Goal: Task Accomplishment & Management: Use online tool/utility

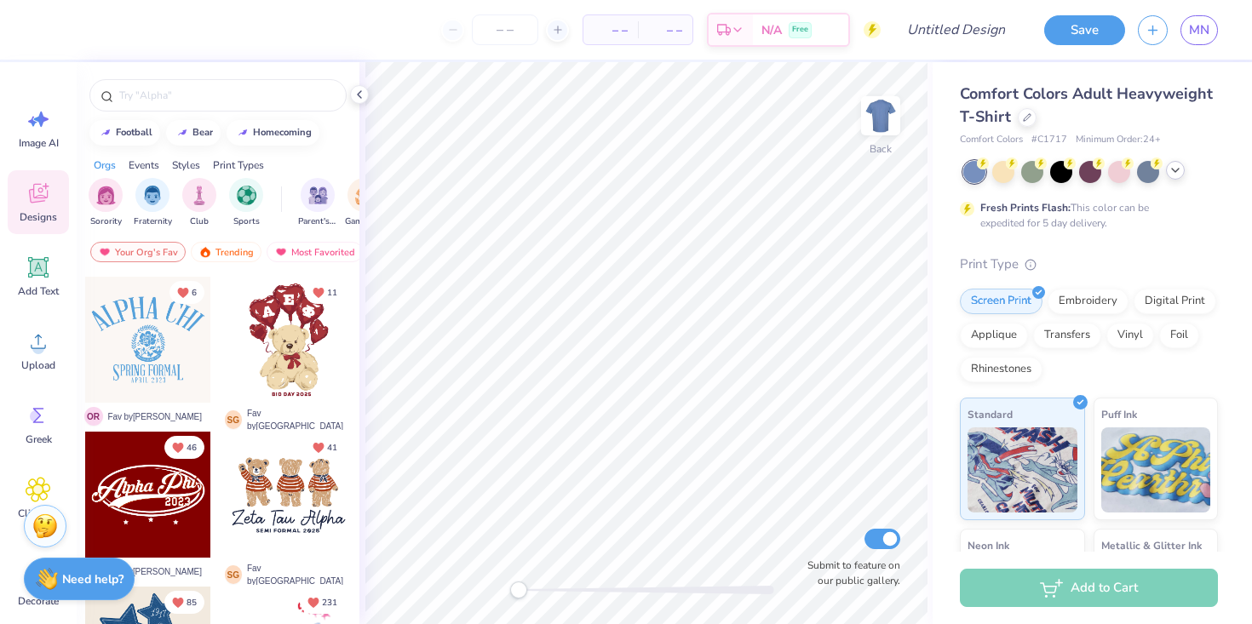
click at [1175, 169] on icon at bounding box center [1175, 170] width 14 height 14
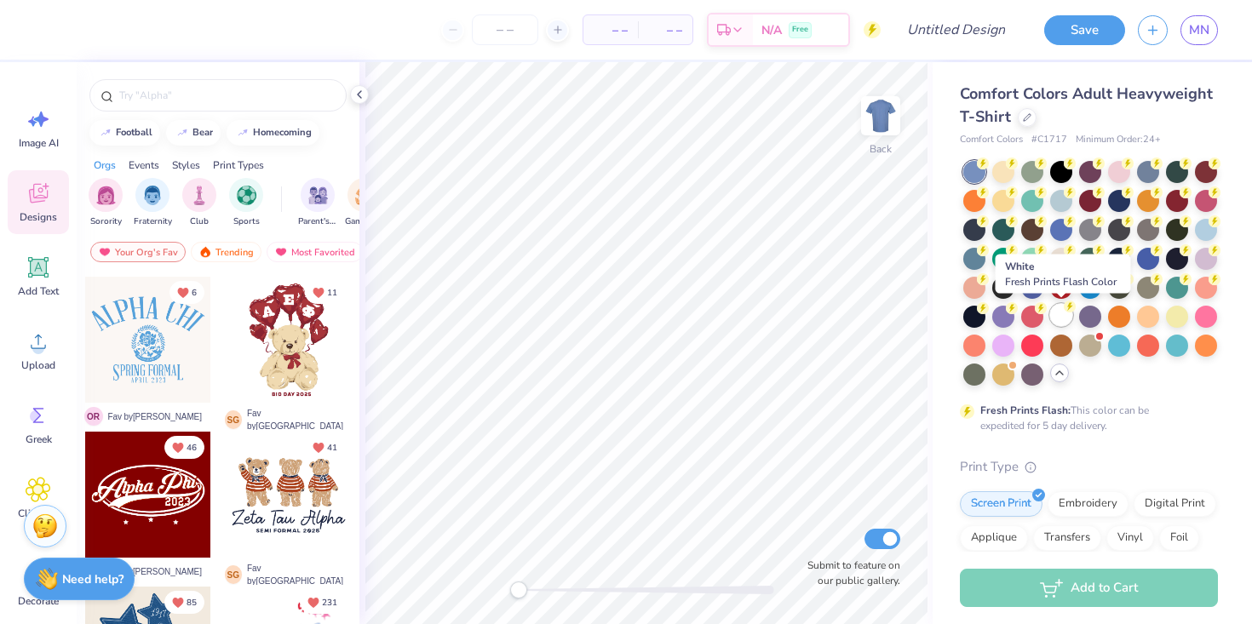
click at [1065, 306] on circle at bounding box center [1070, 307] width 12 height 12
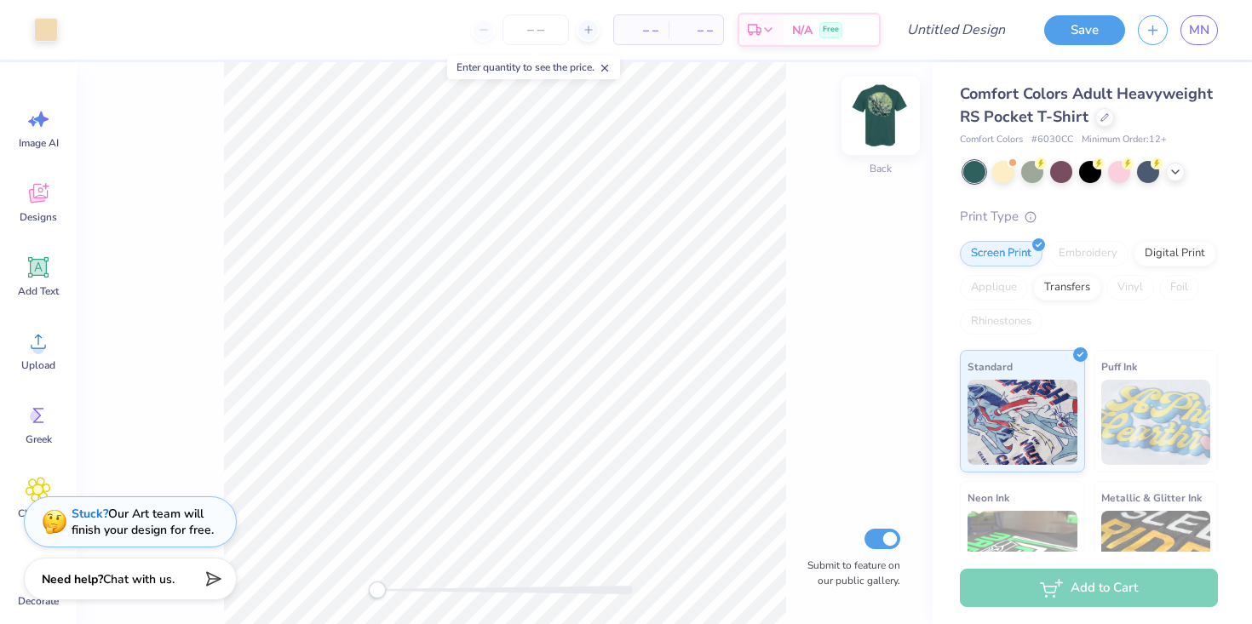
click at [883, 158] on div "Back Submit to feature on our public gallery." at bounding box center [505, 343] width 856 height 562
click at [881, 121] on img at bounding box center [880, 116] width 68 height 68
click at [860, 127] on div "Back Submit to feature on our public gallery." at bounding box center [505, 343] width 856 height 562
click at [890, 108] on img at bounding box center [880, 116] width 68 height 68
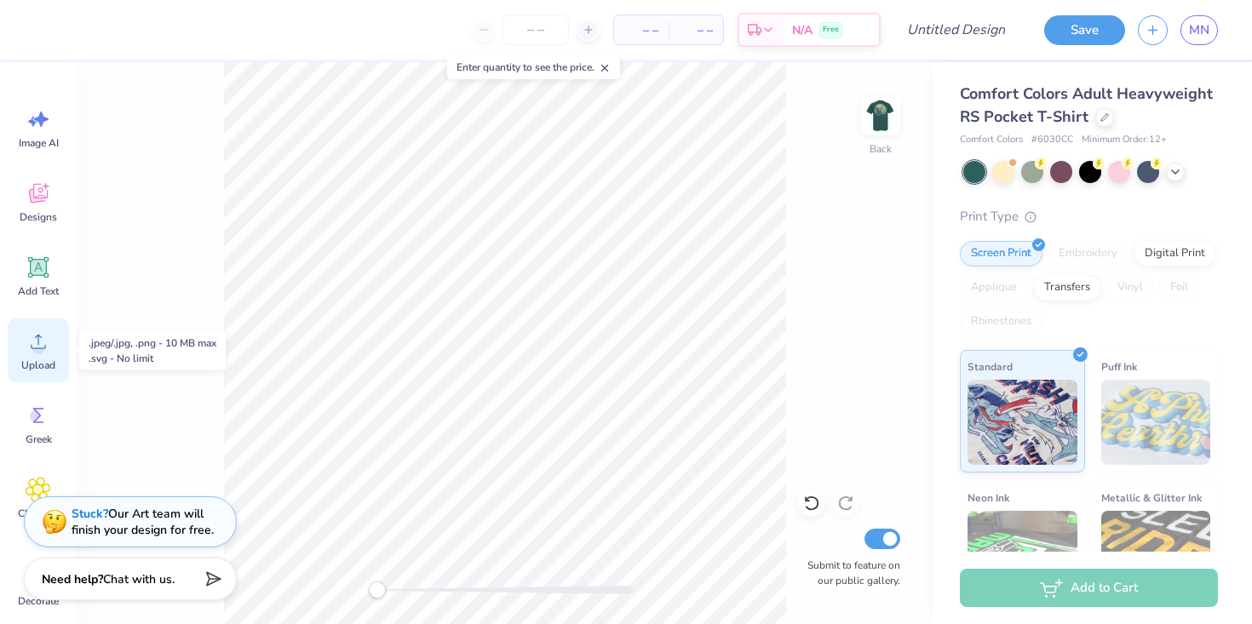
click at [37, 354] on div "Upload" at bounding box center [38, 350] width 61 height 64
click at [17, 427] on div "Greek" at bounding box center [38, 425] width 61 height 64
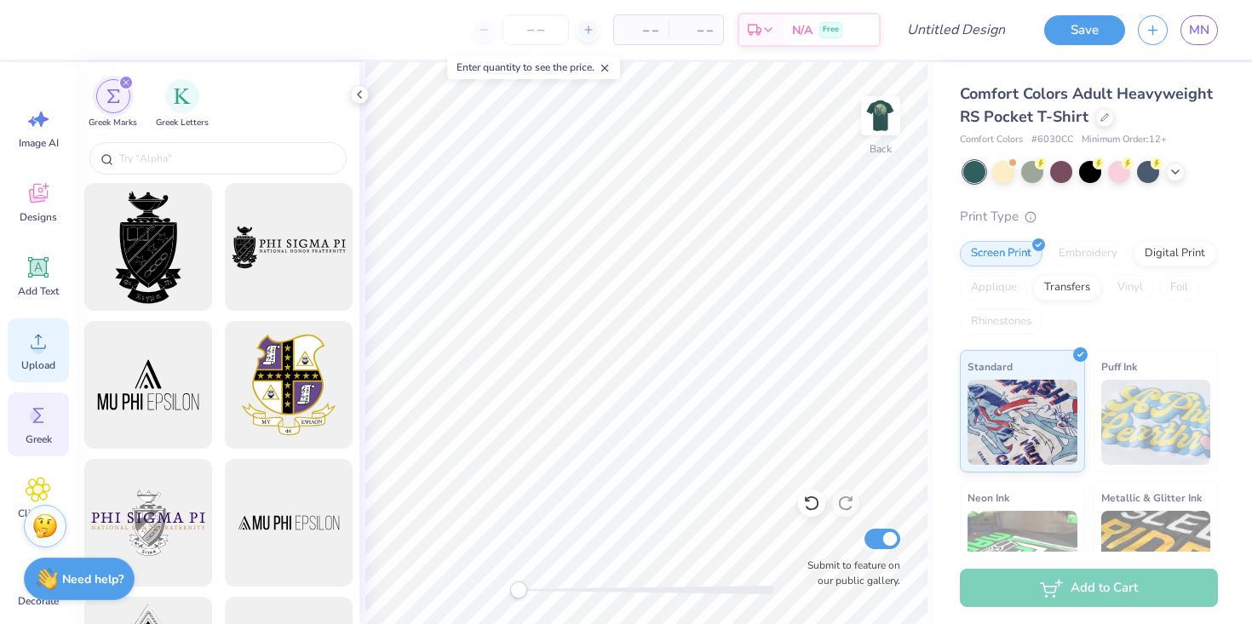
click at [35, 347] on circle at bounding box center [38, 348] width 12 height 12
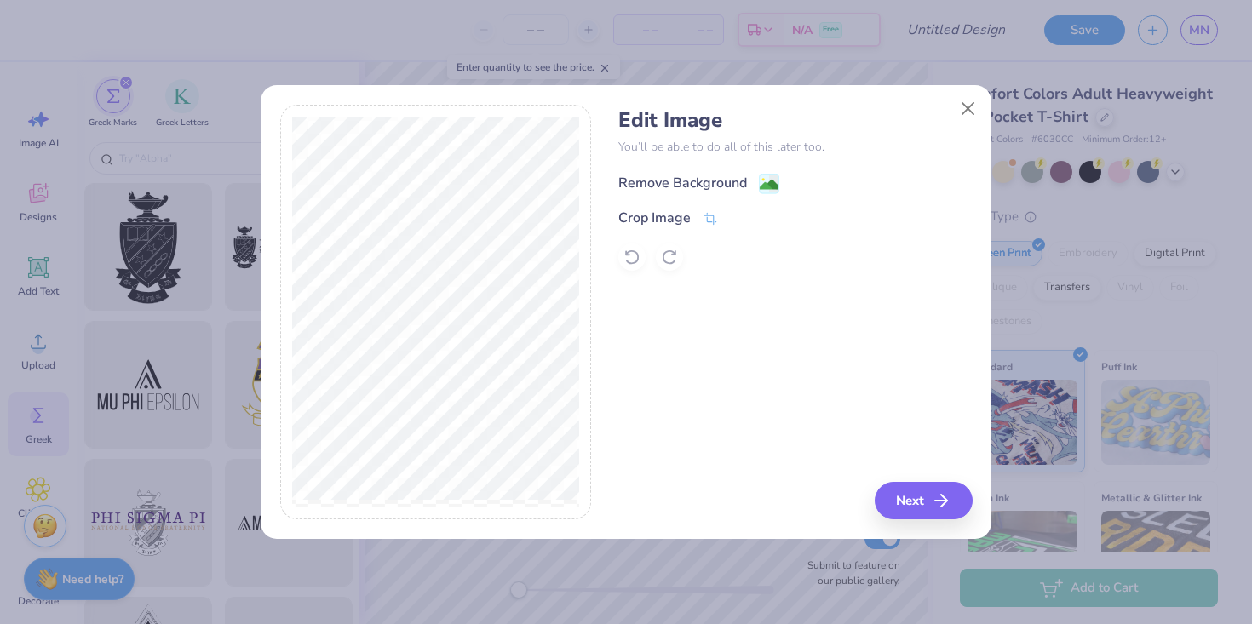
click at [757, 180] on div "Remove Background" at bounding box center [698, 183] width 161 height 21
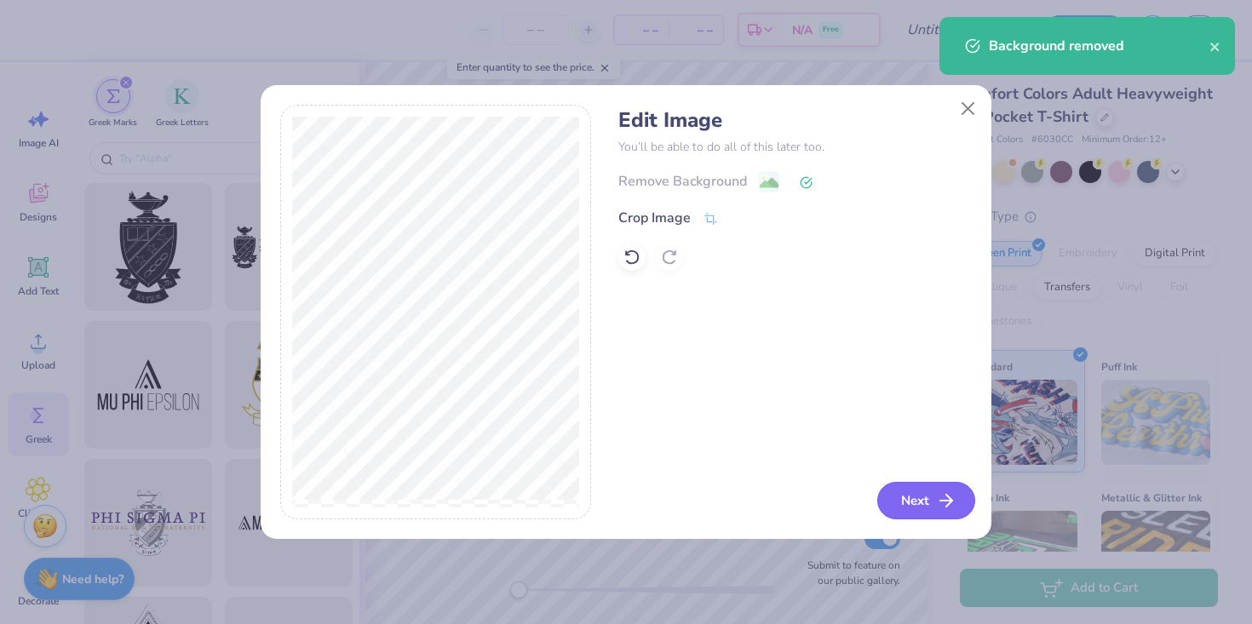
click at [931, 490] on button "Next" at bounding box center [926, 500] width 98 height 37
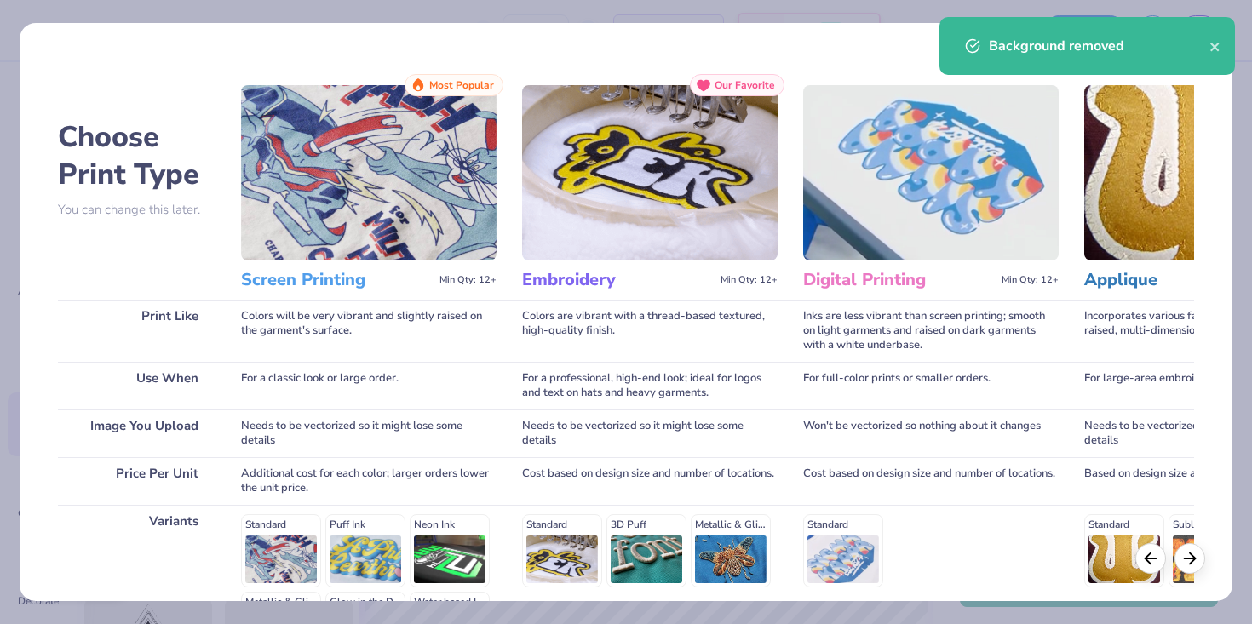
click at [1208, 45] on div "Background removed" at bounding box center [1099, 46] width 221 height 20
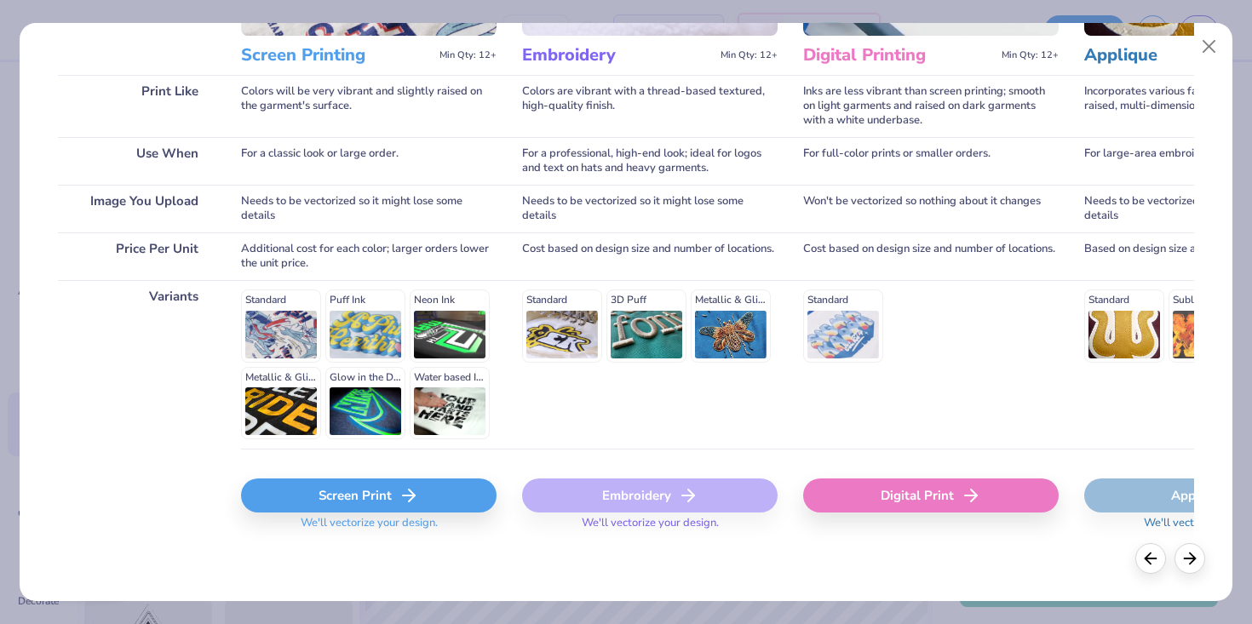
click at [364, 494] on div "Screen Print" at bounding box center [368, 496] width 255 height 34
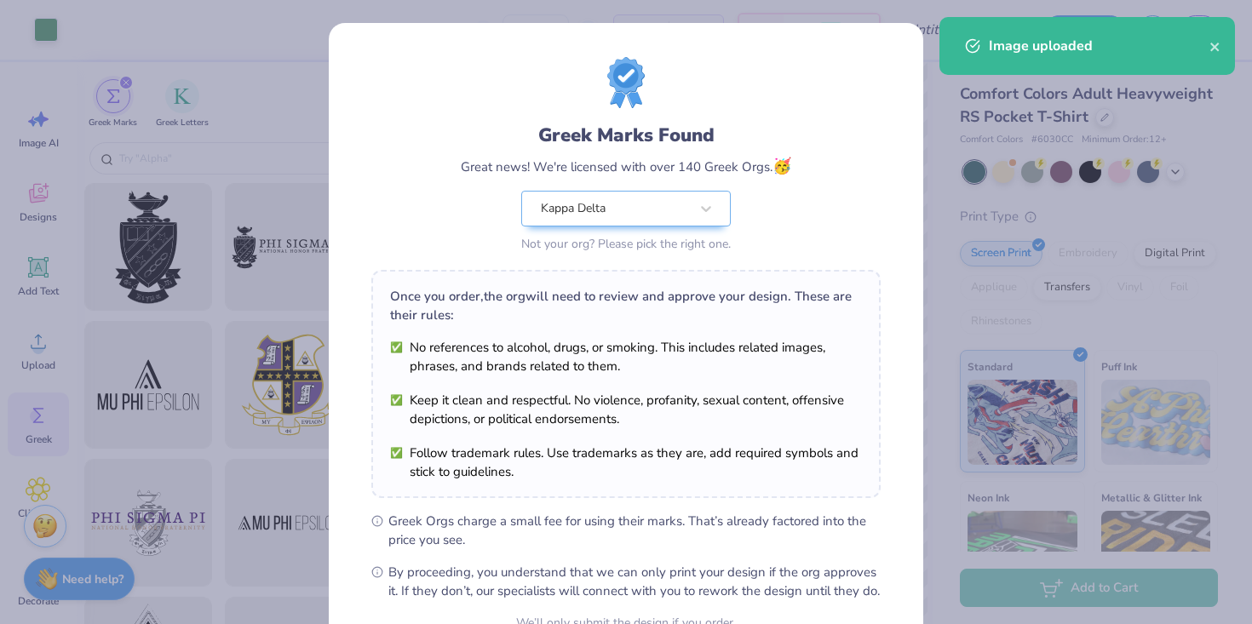
scroll to position [173, 0]
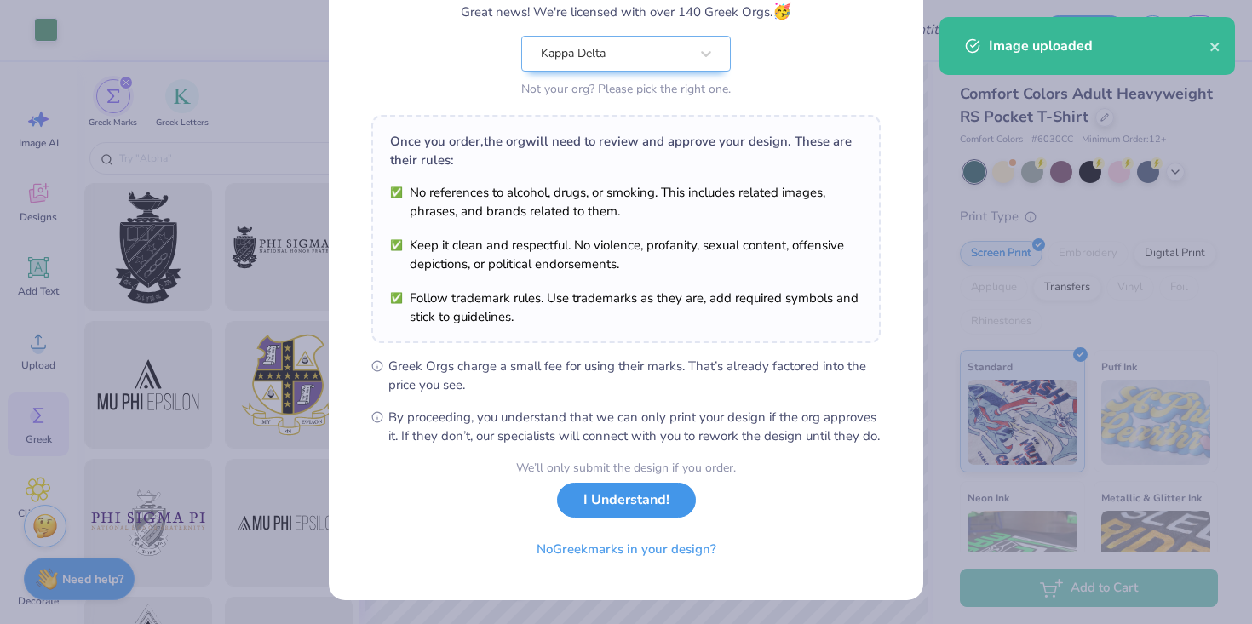
click at [608, 507] on button "I Understand!" at bounding box center [626, 500] width 139 height 35
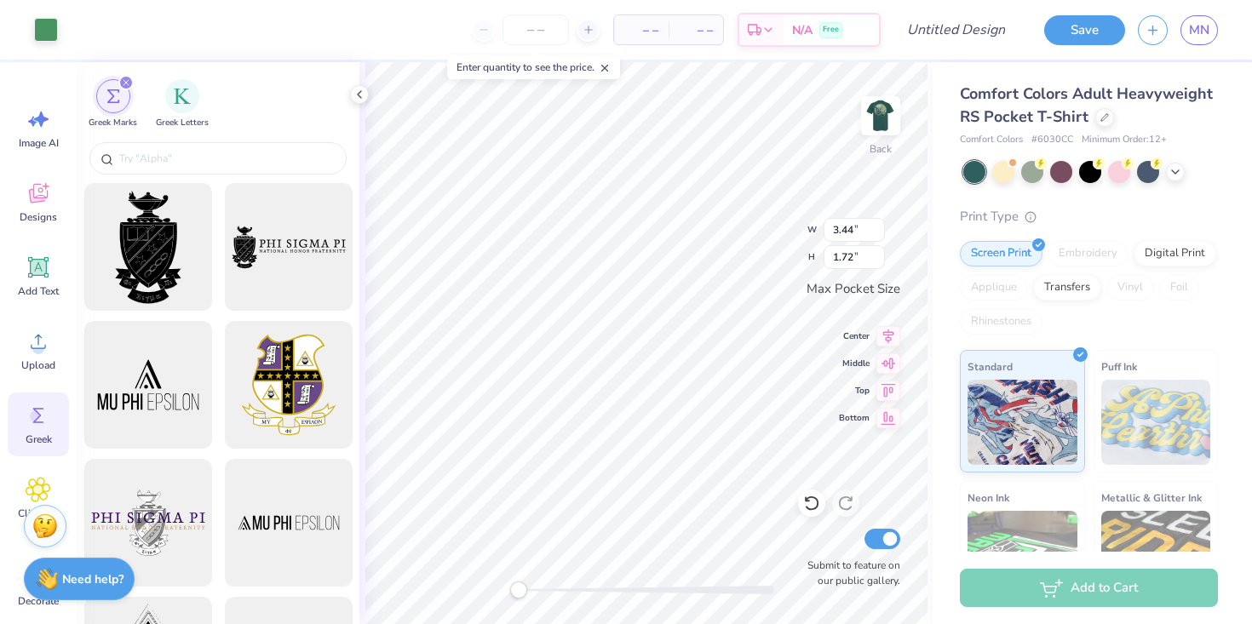
scroll to position [0, 0]
click at [39, 23] on div at bounding box center [46, 28] width 24 height 24
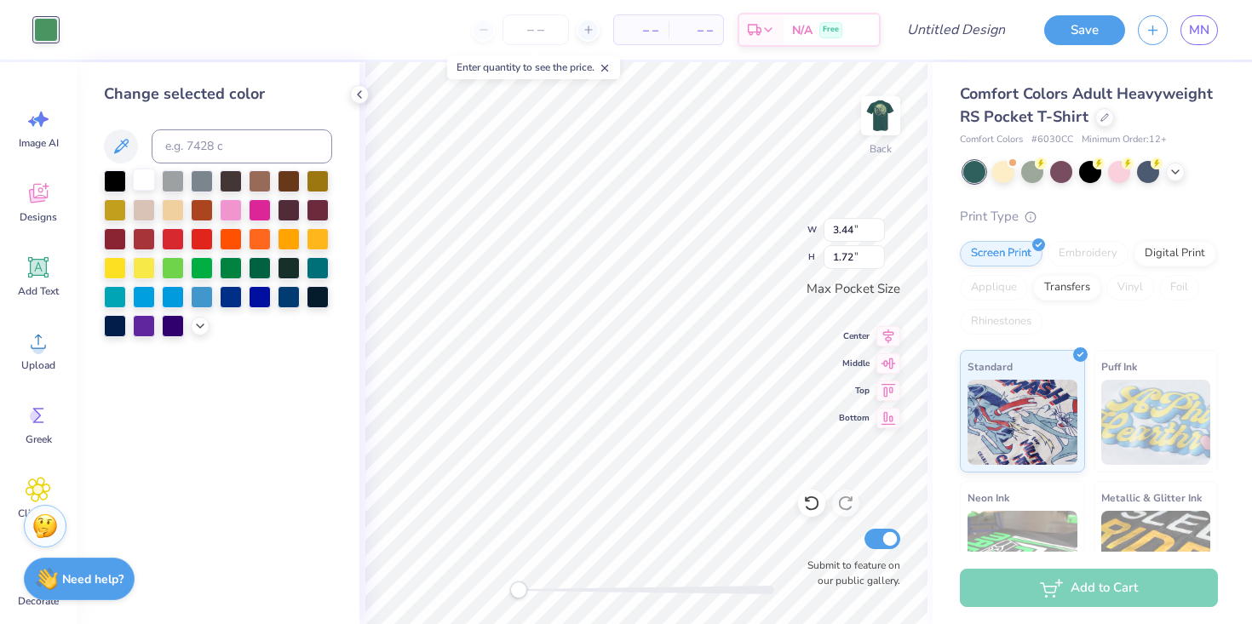
click at [146, 177] on div at bounding box center [144, 180] width 22 height 22
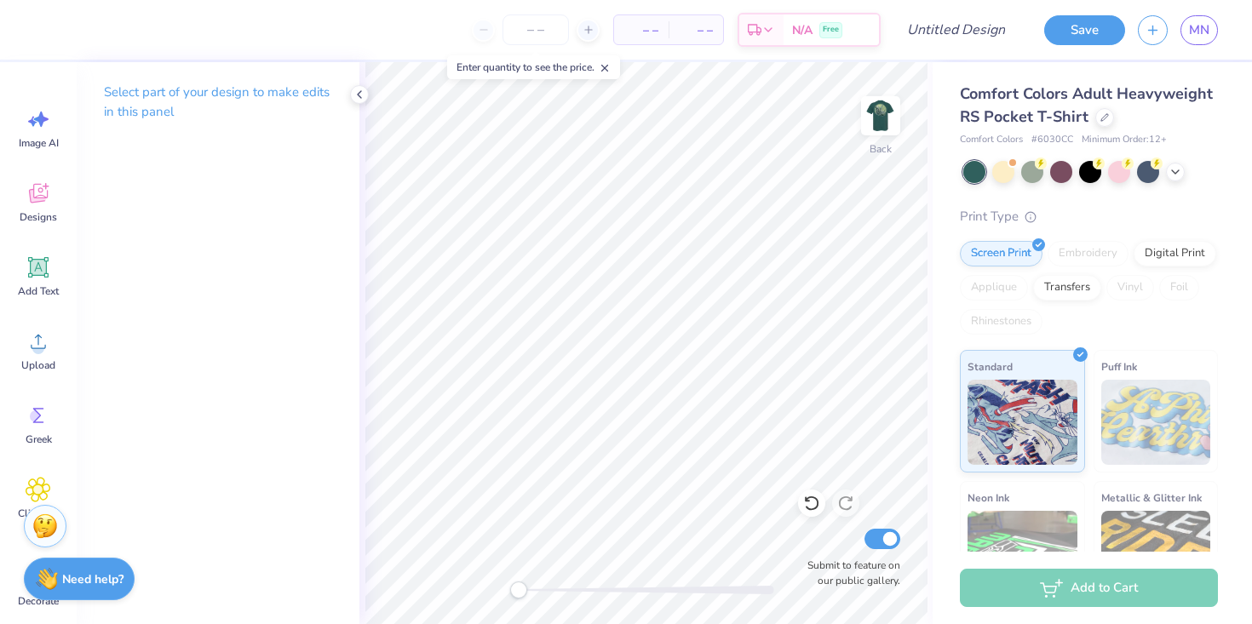
scroll to position [28, 0]
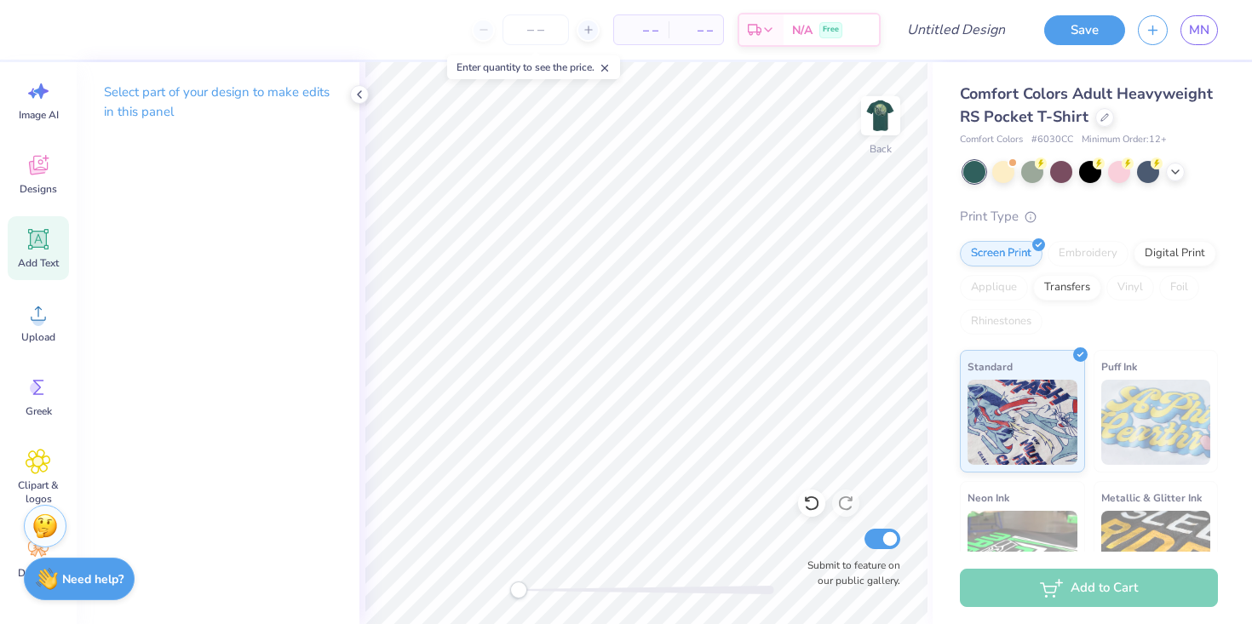
click at [31, 246] on icon at bounding box center [39, 240] width 16 height 16
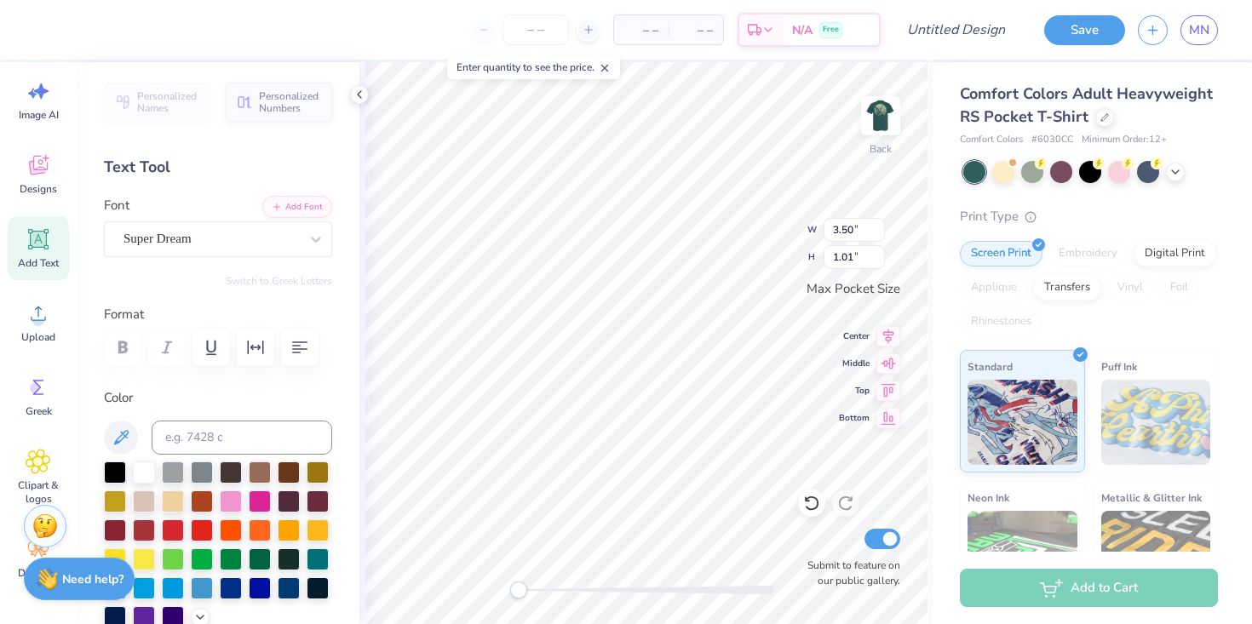
scroll to position [1, 3]
type textarea "Kappa delta date function"
type textarea "Kappa Delta date function"
click at [886, 112] on img at bounding box center [880, 116] width 34 height 34
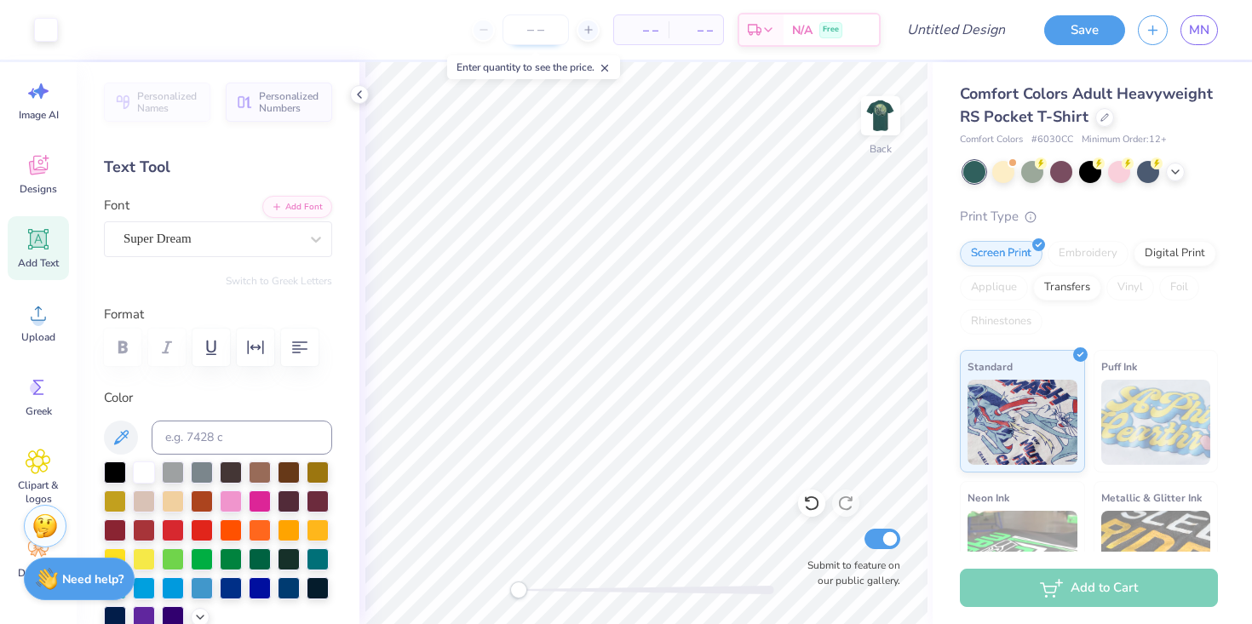
click at [546, 37] on input "number" at bounding box center [535, 29] width 66 height 31
click at [534, 19] on input "number" at bounding box center [535, 29] width 66 height 31
click at [533, 27] on input "number" at bounding box center [535, 29] width 66 height 31
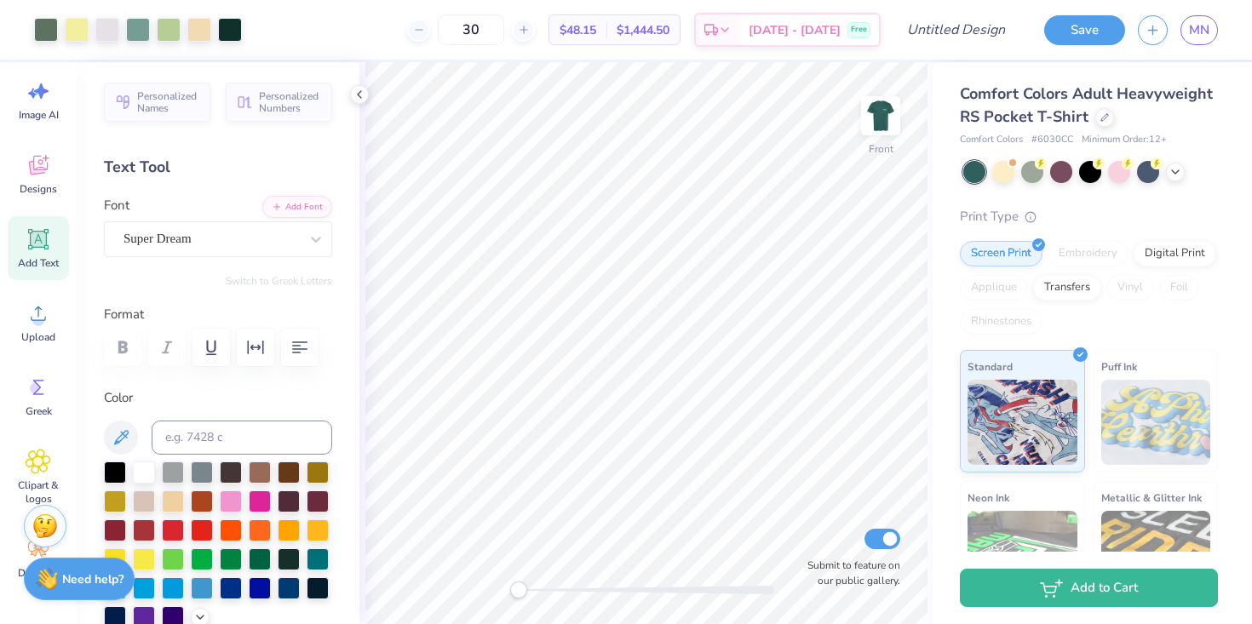
type input "30"
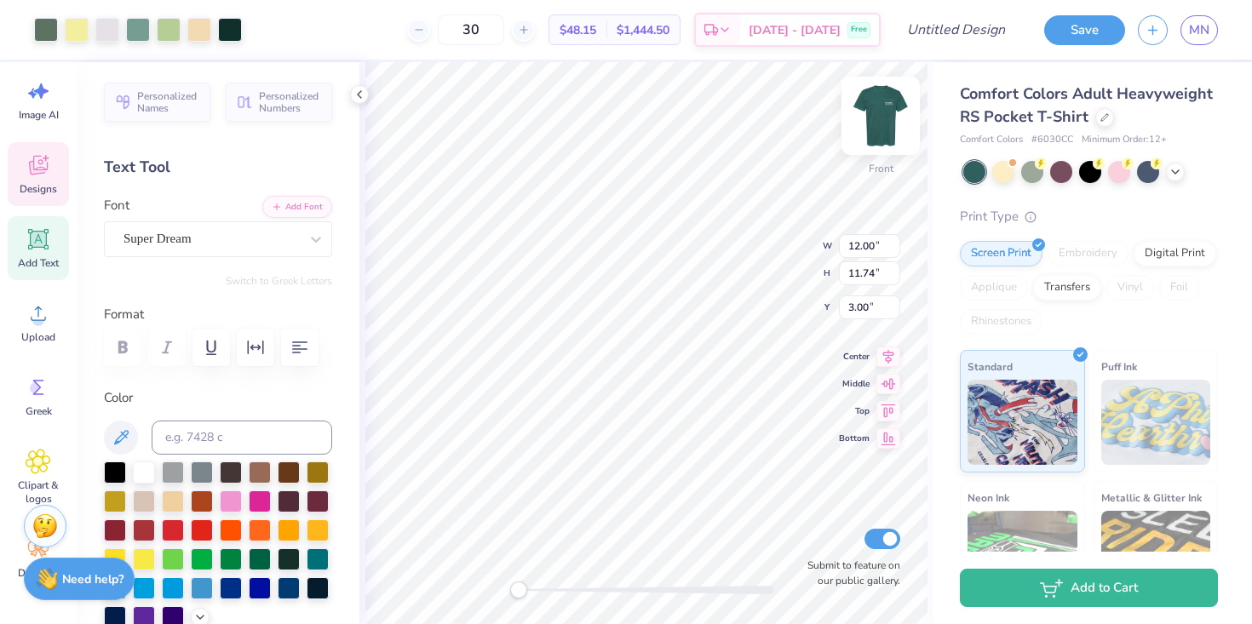
click at [885, 114] on img at bounding box center [880, 116] width 68 height 68
click at [877, 126] on img at bounding box center [880, 116] width 68 height 68
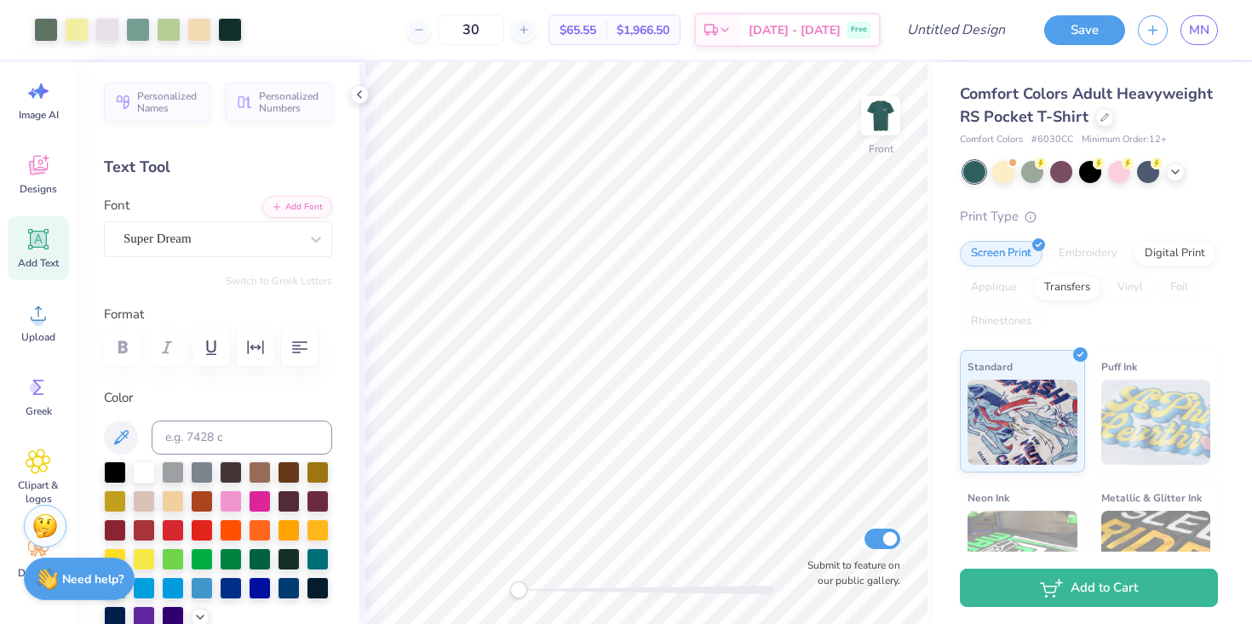
click at [363, 94] on icon at bounding box center [360, 95] width 14 height 14
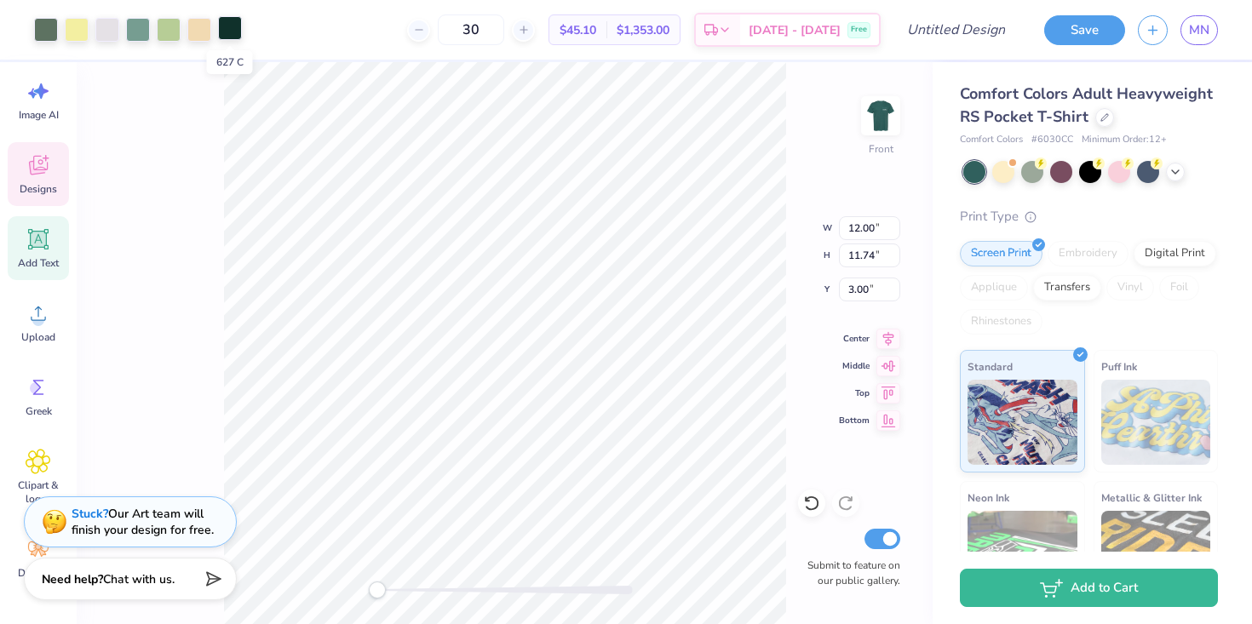
click at [227, 26] on div at bounding box center [230, 28] width 24 height 24
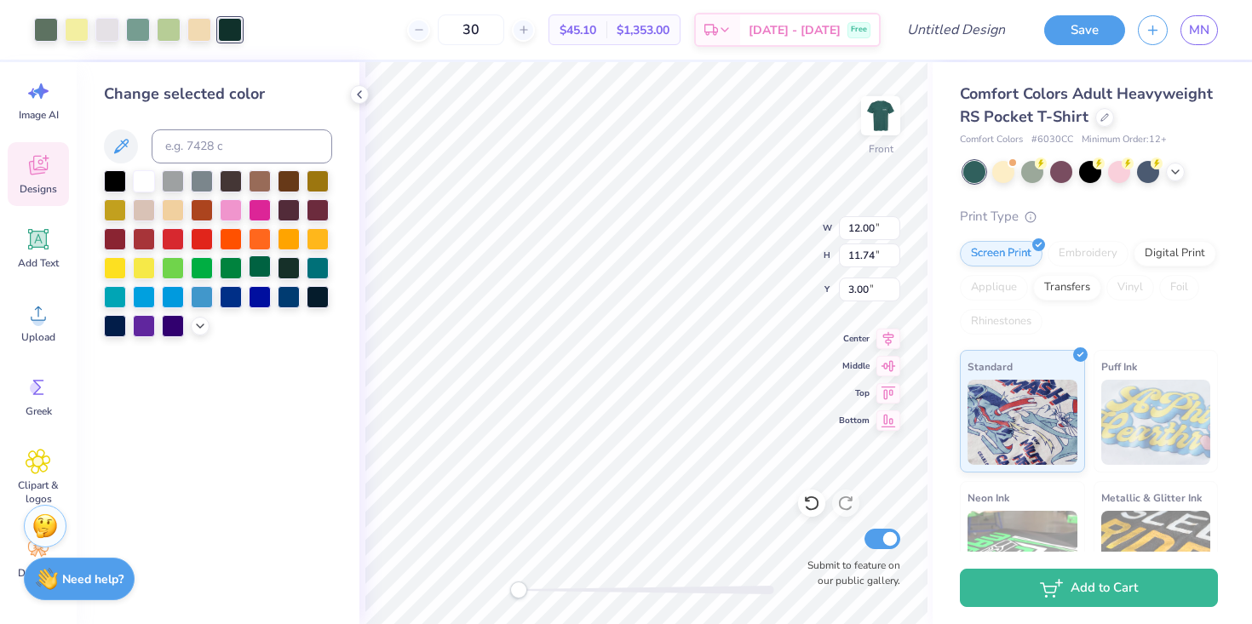
click at [261, 270] on div at bounding box center [260, 266] width 22 height 22
click at [112, 175] on div at bounding box center [115, 180] width 22 height 22
click at [165, 26] on div at bounding box center [169, 28] width 24 height 24
click at [206, 144] on input at bounding box center [242, 146] width 181 height 34
type input "624"
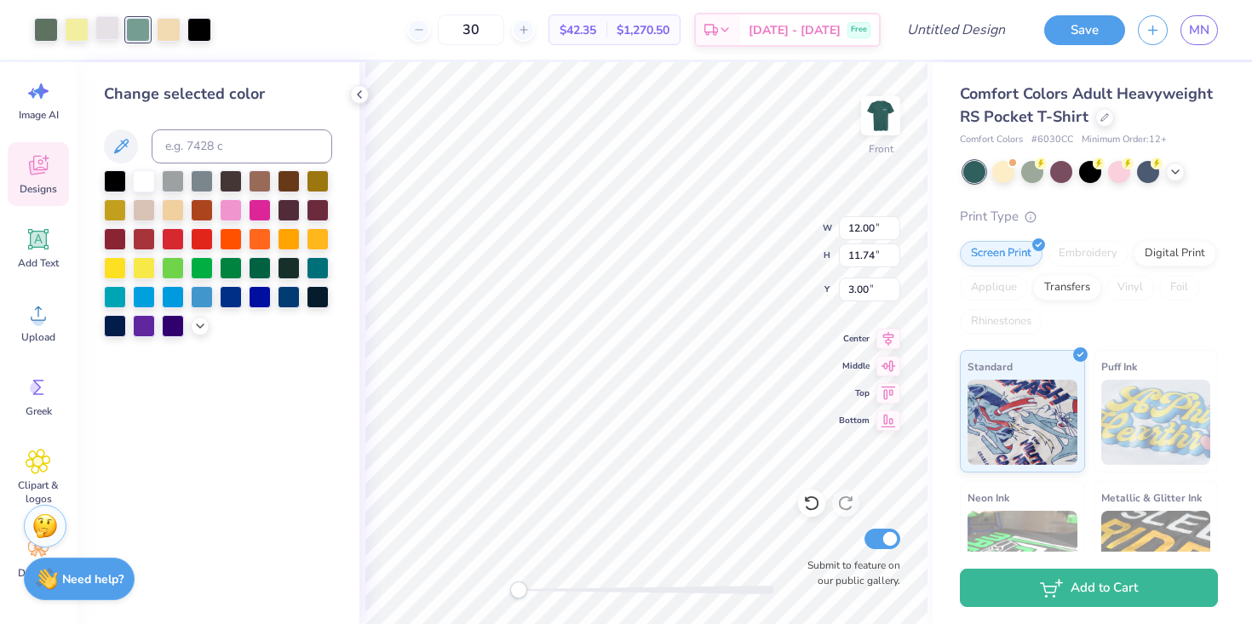
click at [114, 30] on div at bounding box center [107, 28] width 24 height 24
click at [114, 30] on div at bounding box center [107, 30] width 24 height 24
click at [45, 26] on div at bounding box center [46, 28] width 24 height 24
click at [145, 174] on div at bounding box center [144, 180] width 22 height 22
click at [75, 26] on div at bounding box center [77, 28] width 24 height 24
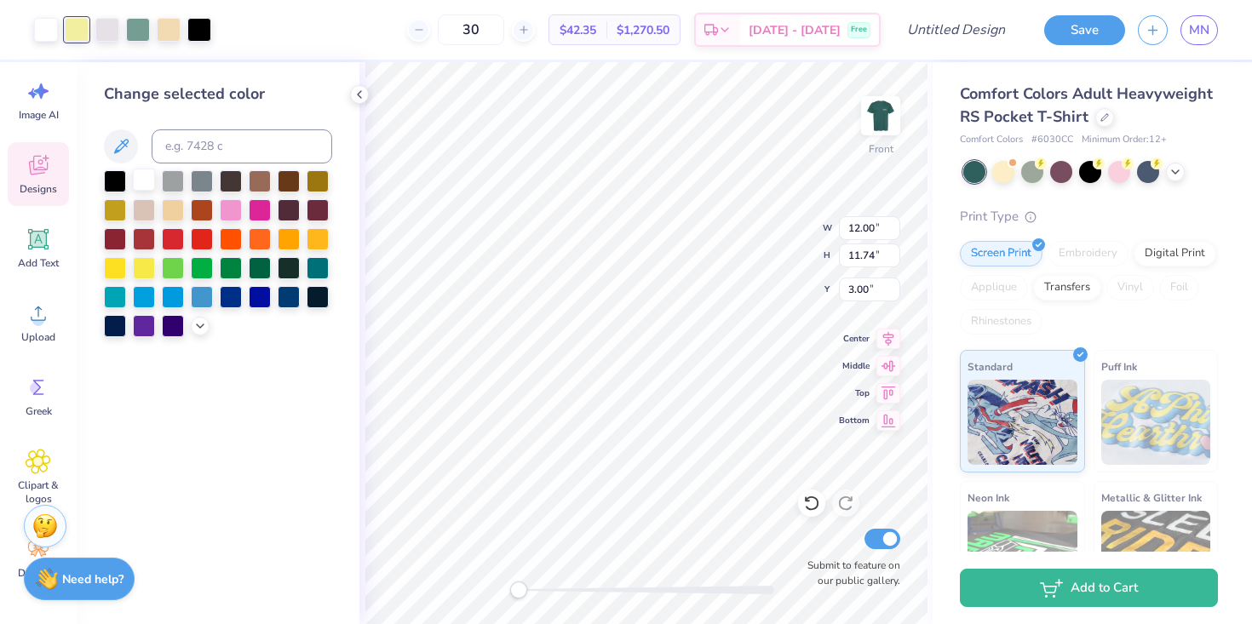
click at [147, 178] on div at bounding box center [144, 180] width 22 height 22
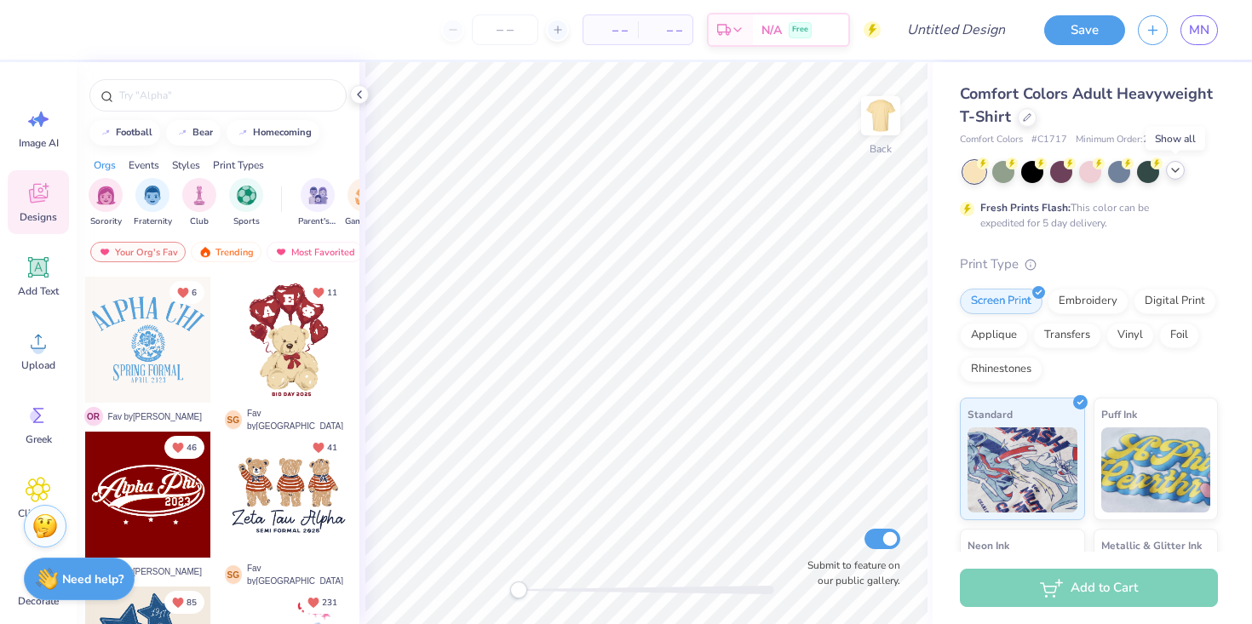
click at [1174, 167] on icon at bounding box center [1175, 170] width 14 height 14
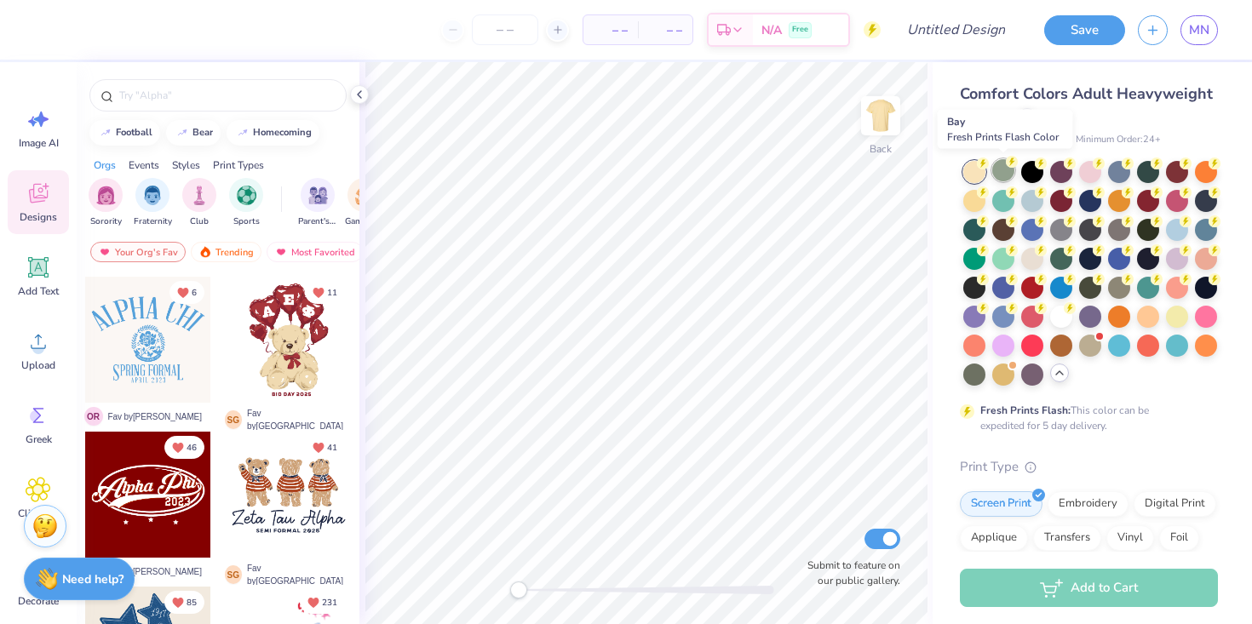
click at [1001, 173] on div at bounding box center [1003, 170] width 22 height 22
click at [1069, 256] on div at bounding box center [1061, 257] width 22 height 22
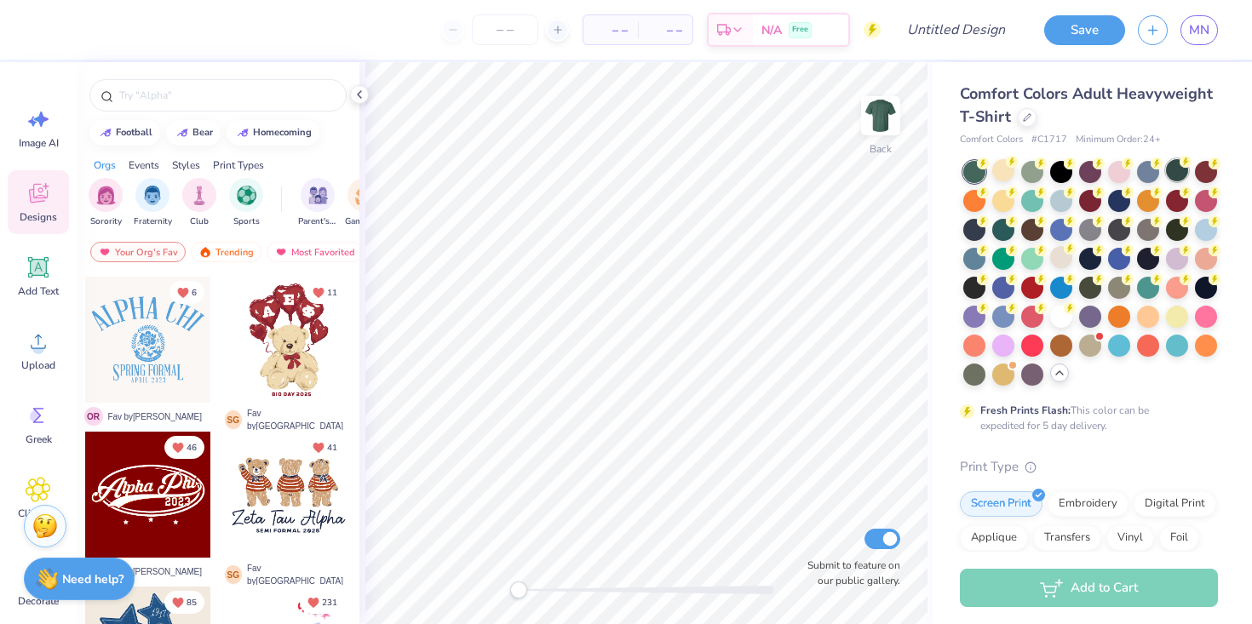
click at [1177, 170] on div at bounding box center [1177, 170] width 22 height 22
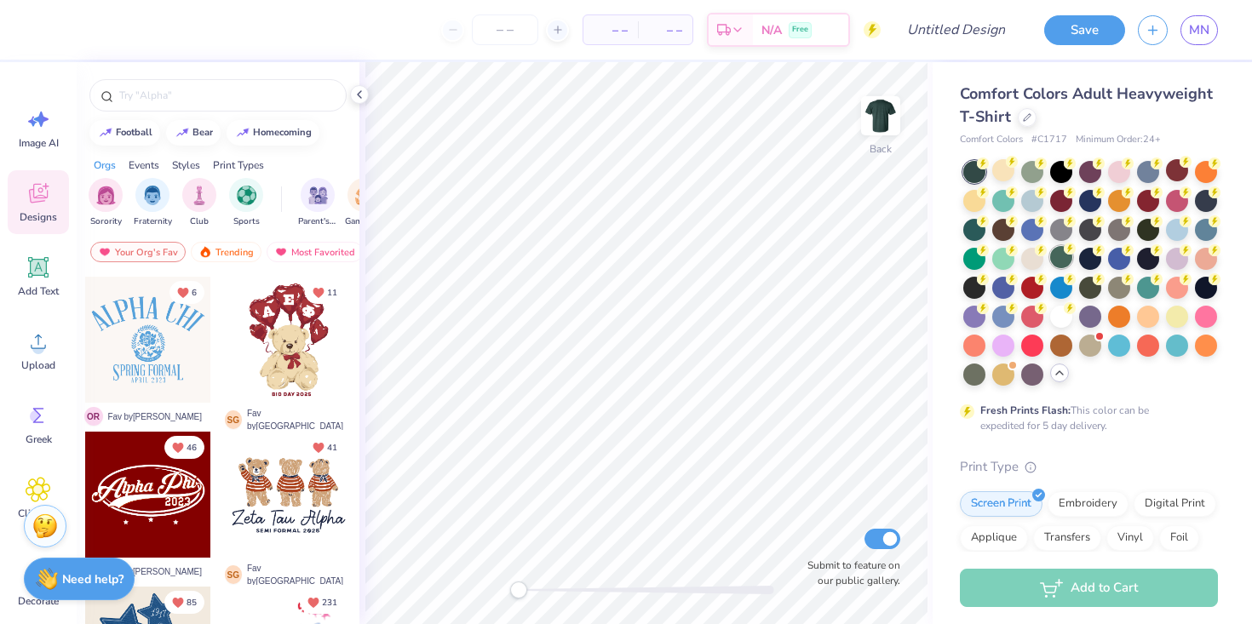
click at [1062, 257] on div at bounding box center [1061, 257] width 22 height 22
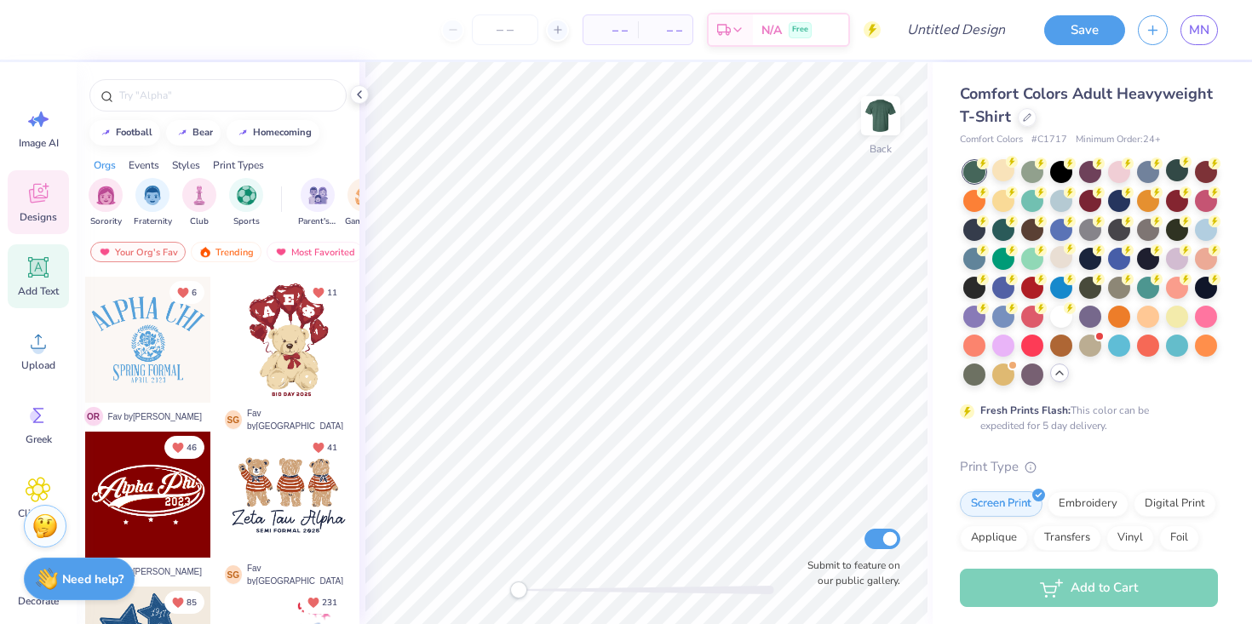
click at [31, 278] on icon at bounding box center [39, 268] width 26 height 26
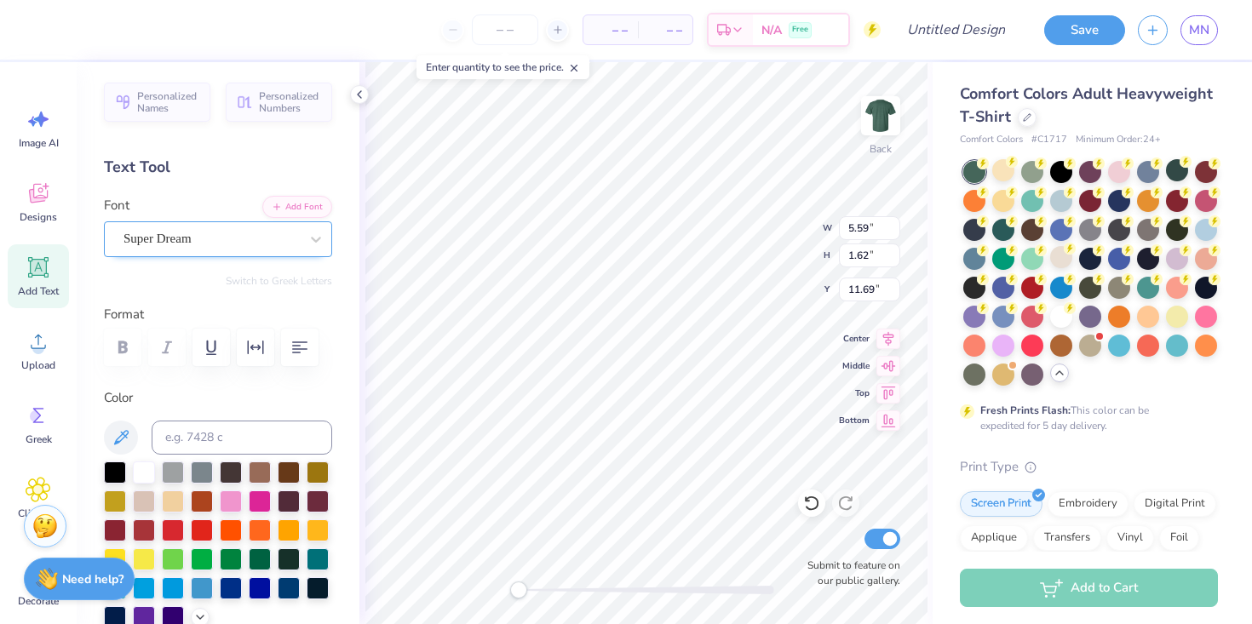
scroll to position [1, 1]
type textarea "KayDee Safari"
click at [208, 233] on div "Super Dream" at bounding box center [211, 239] width 179 height 26
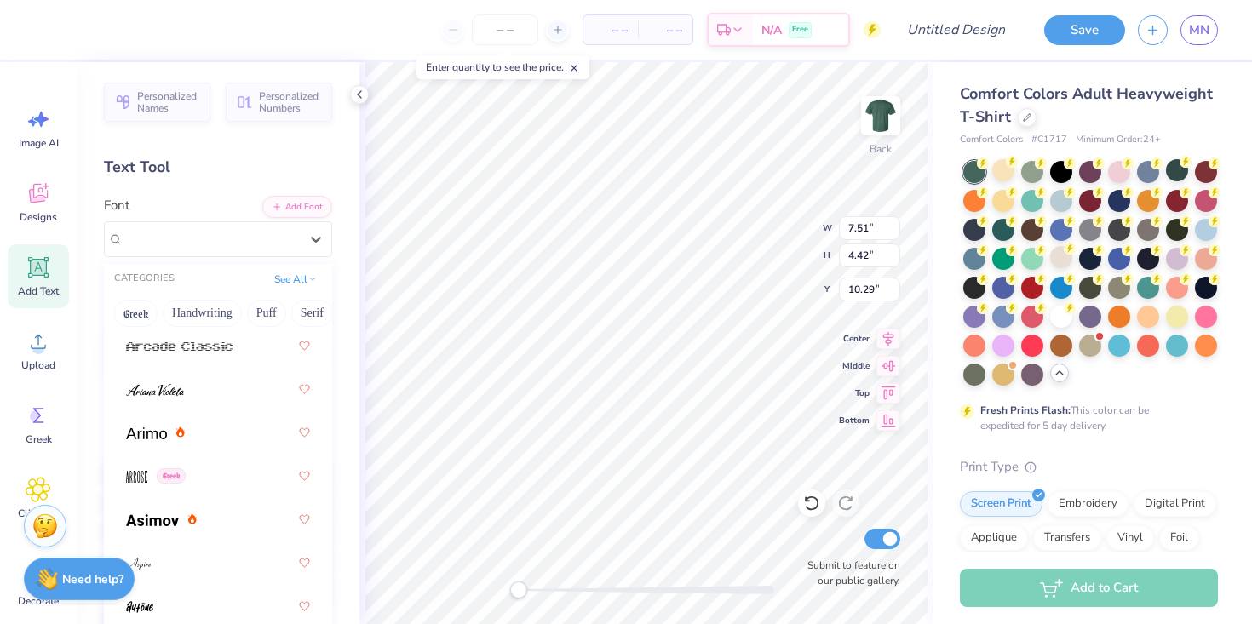
scroll to position [760, 0]
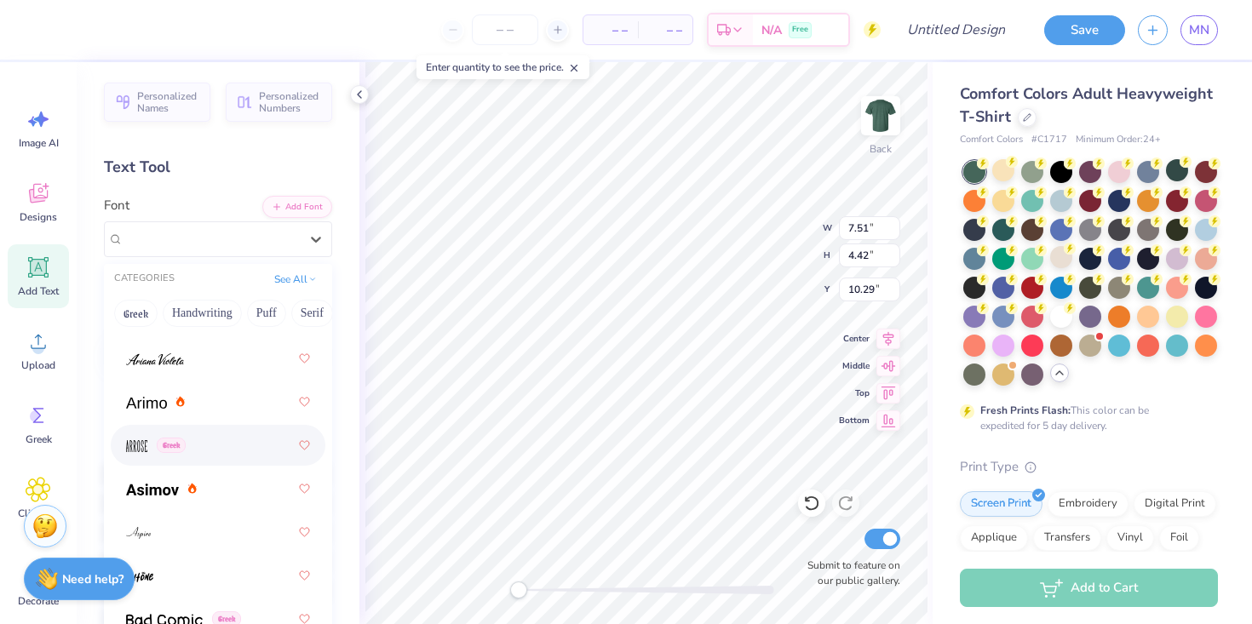
click at [218, 439] on div "Greek" at bounding box center [218, 445] width 184 height 31
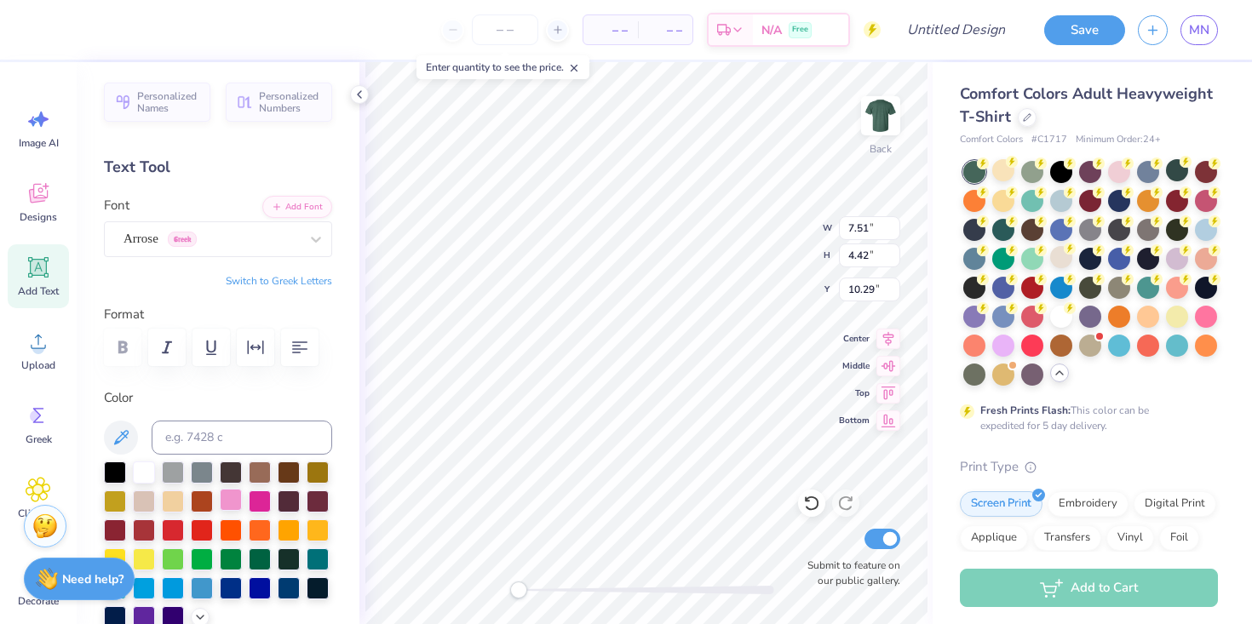
scroll to position [80, 0]
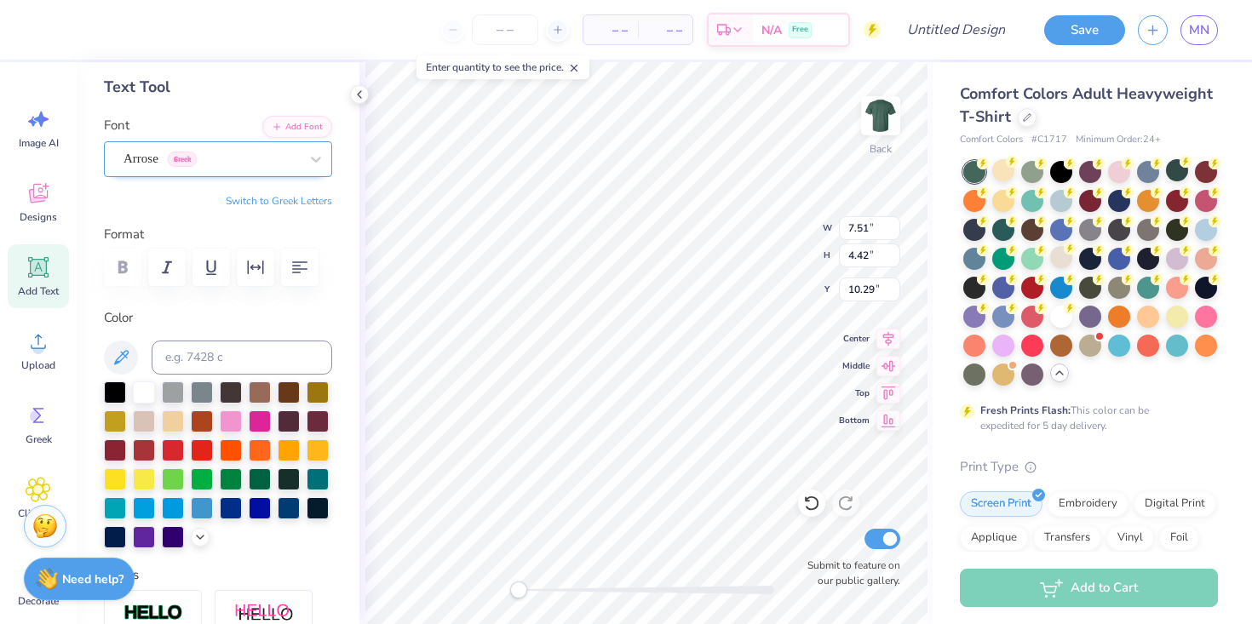
click at [203, 156] on div "Arrose Greek" at bounding box center [211, 159] width 179 height 26
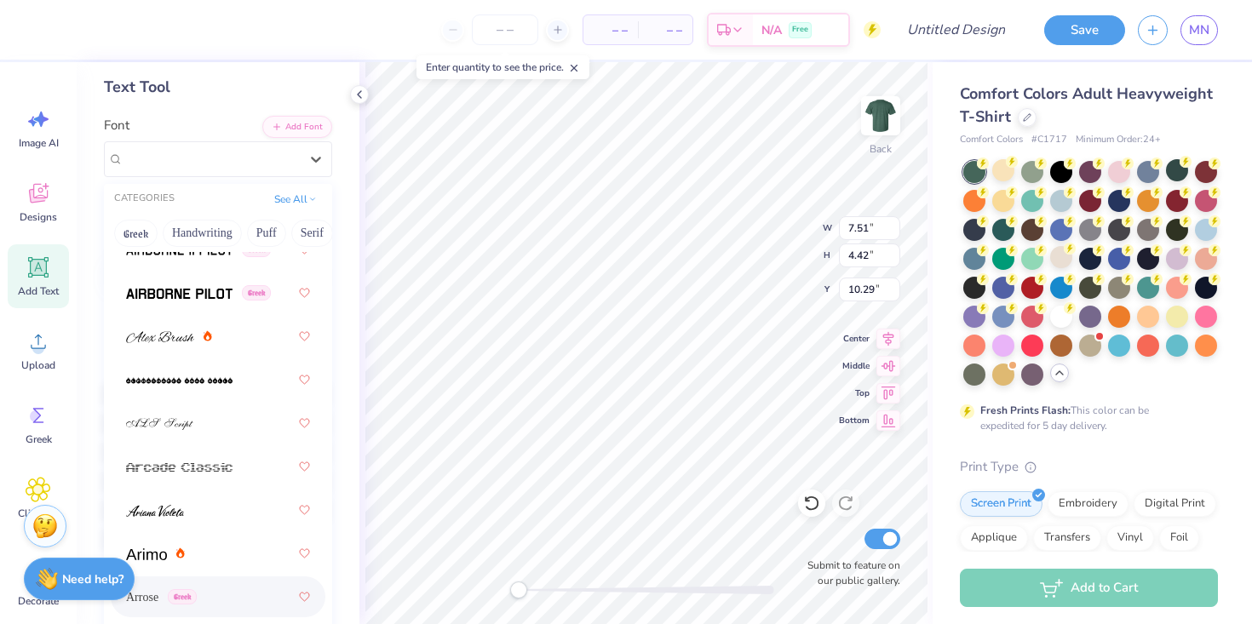
scroll to position [531, 0]
